Goal: Task Accomplishment & Management: Manage account settings

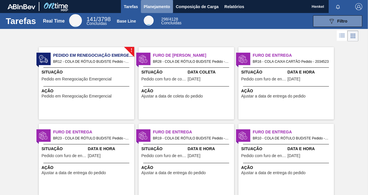
click at [164, 6] on span "Planejamento" at bounding box center [157, 6] width 26 height 7
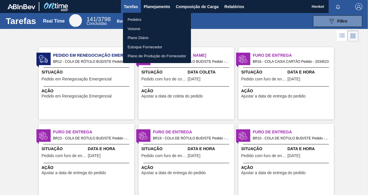
click at [135, 21] on li "Pedidos" at bounding box center [157, 19] width 68 height 9
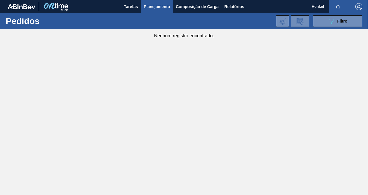
click at [168, 10] on button "Planejamento" at bounding box center [157, 6] width 32 height 13
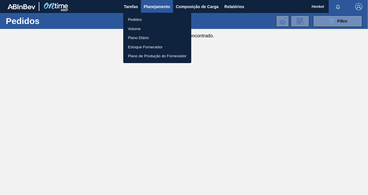
click at [135, 17] on li "Pedidos" at bounding box center [157, 19] width 68 height 9
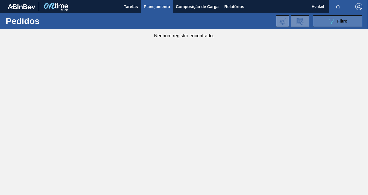
click at [338, 24] on div "089F7B8B-B2A5-4AFE-B5C0-19BA573D28AC Filtro" at bounding box center [337, 21] width 19 height 7
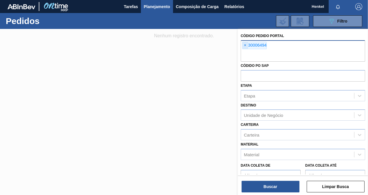
click at [246, 47] on span "×" at bounding box center [244, 45] width 5 height 7
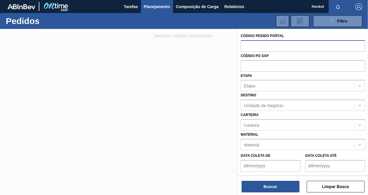
click at [328, 41] on input "text" at bounding box center [303, 45] width 124 height 11
paste input "2041706"
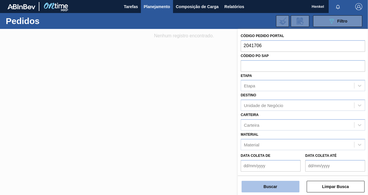
type input "2041706"
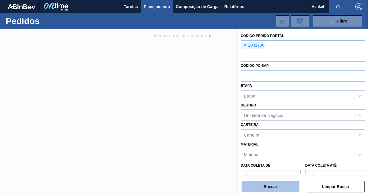
click at [272, 189] on button "Buscar" at bounding box center [270, 187] width 58 height 12
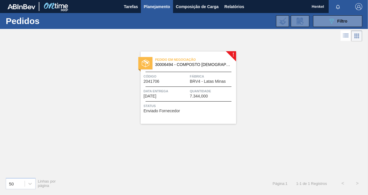
click at [187, 80] on div "Código 2041706" at bounding box center [165, 78] width 45 height 10
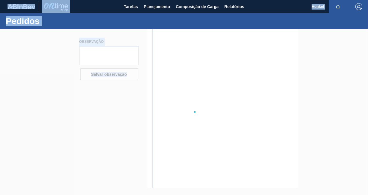
click at [187, 80] on div at bounding box center [184, 112] width 368 height 166
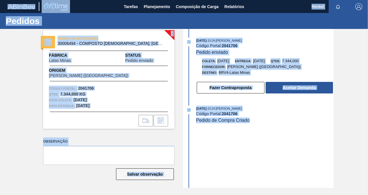
click at [235, 106] on div "29/09/2025 - 15:24 : LUCAS EDUARDO AMARAL BRANDAO" at bounding box center [264, 109] width 137 height 6
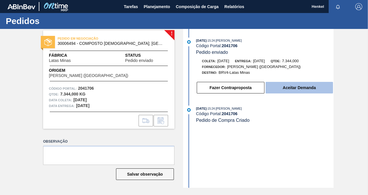
click at [301, 87] on button "Aceitar Demanda" at bounding box center [298, 88] width 67 height 12
